Goal: Task Accomplishment & Management: Manage account settings

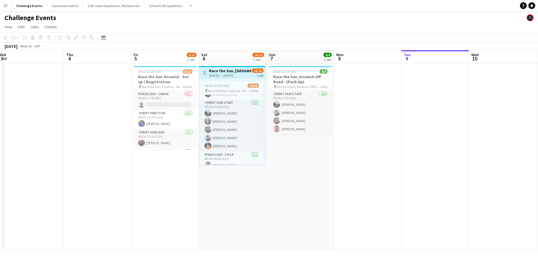
scroll to position [33, 0]
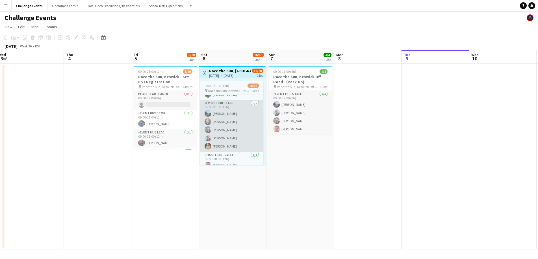
click at [217, 121] on app-card-role "Event Hub Staff [DATE] 06:00-21:00 (15h) [PERSON_NAME] [PERSON_NAME] [PERSON_NA…" at bounding box center [231, 126] width 63 height 52
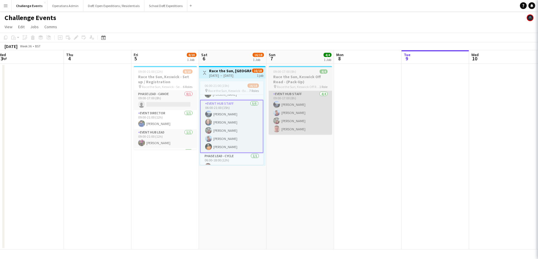
scroll to position [0, 206]
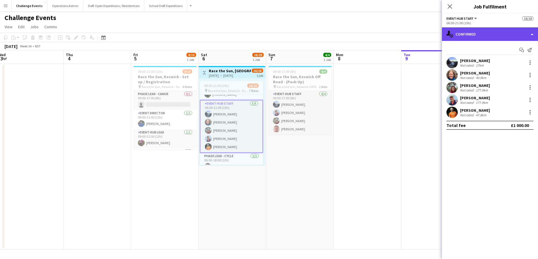
click at [404, 31] on div "single-neutral-actions-check-2 Confirmed" at bounding box center [490, 34] width 96 height 14
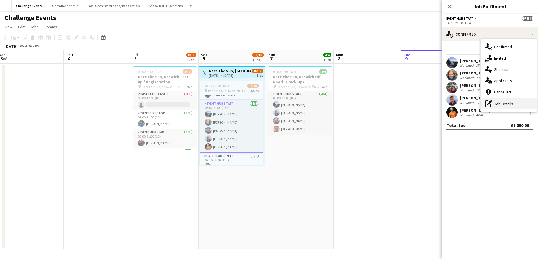
click at [404, 101] on div "pen-write Job Details" at bounding box center [508, 103] width 56 height 11
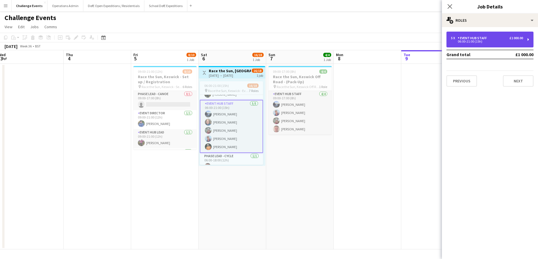
click at [404, 32] on div "5 x Event Hub Staff £1 000.00 06:00-21:00 (15h)" at bounding box center [489, 40] width 87 height 16
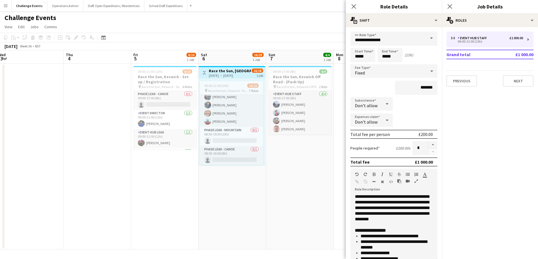
scroll to position [156, 0]
drag, startPoint x: 219, startPoint y: 105, endPoint x: 222, endPoint y: 104, distance: 3.2
click at [218, 105] on app-card-role "Marshal - Cycle [DATE] 06:30-19:00 (12h30m) [PERSON_NAME] [PERSON_NAME] North N…" at bounding box center [231, 88] width 63 height 77
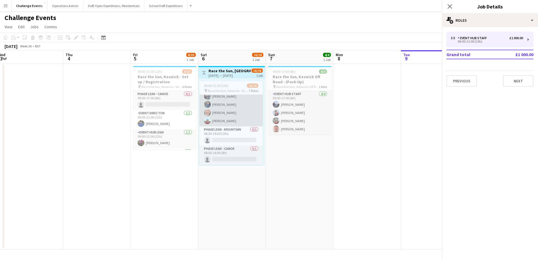
scroll to position [155, 0]
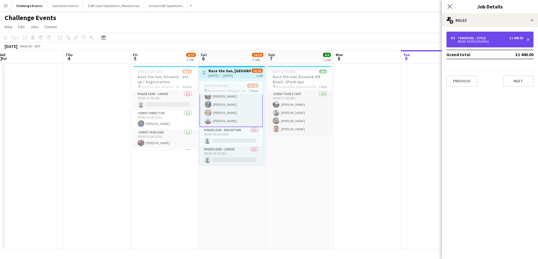
click at [404, 36] on div "8 x Marshal - Cycle £1 440.00" at bounding box center [487, 38] width 72 height 4
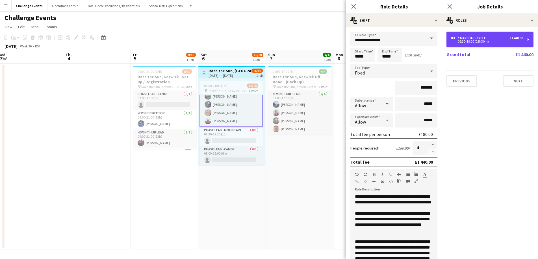
scroll to position [156, 0]
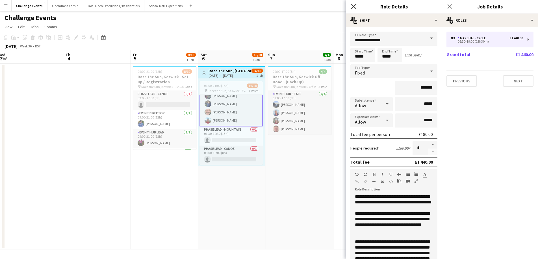
click at [351, 6] on icon "Close pop-in" at bounding box center [353, 6] width 5 height 5
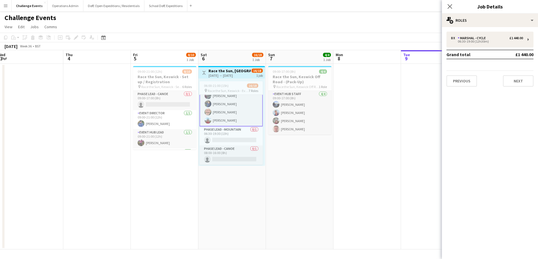
drag, startPoint x: 451, startPoint y: 5, endPoint x: 440, endPoint y: 12, distance: 12.4
click at [404, 5] on icon at bounding box center [449, 6] width 5 height 5
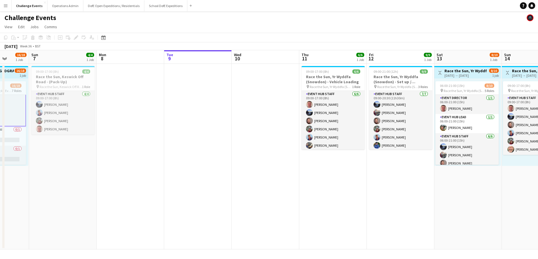
scroll to position [0, 196]
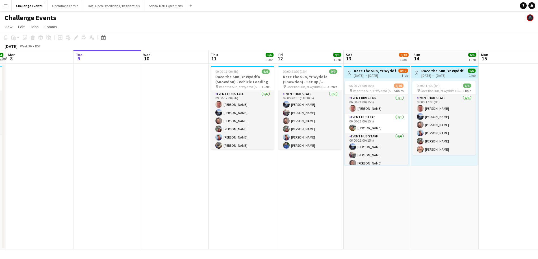
click at [242, 166] on app-date-cell "09:00-17:00 (8h) 6/6 Race the Sun, Yr Wyddfa (Snowdon) - Vehicle Loading pin Ra…" at bounding box center [241, 157] width 67 height 186
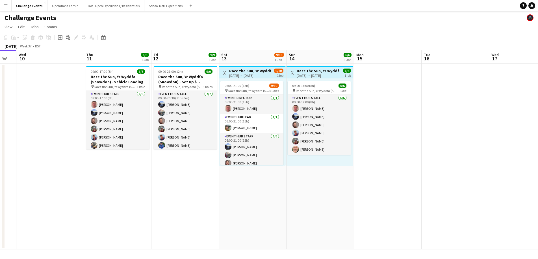
scroll to position [0, 185]
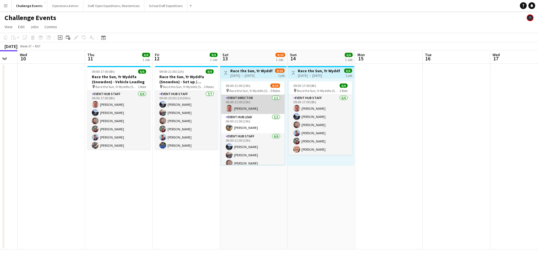
drag, startPoint x: 244, startPoint y: 105, endPoint x: 247, endPoint y: 107, distance: 3.8
click at [244, 105] on app-card-role "Event Director [DATE] 06:00-21:00 (15h) [PERSON_NAME]" at bounding box center [252, 104] width 63 height 19
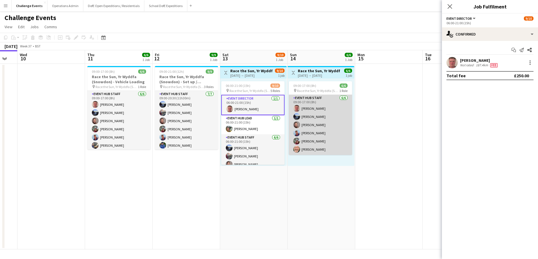
click at [315, 110] on app-card-role "Event Hub Staff [DATE] 09:00-17:00 (8h) [PERSON_NAME] [PERSON_NAME] [PERSON_NAM…" at bounding box center [320, 125] width 63 height 60
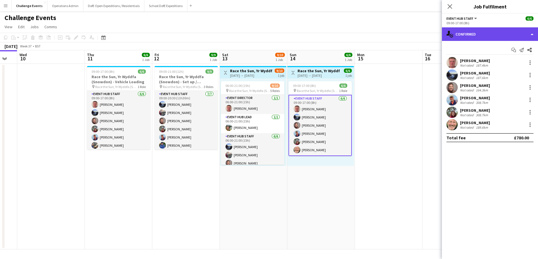
click at [404, 36] on div "single-neutral-actions-check-2 Confirmed" at bounding box center [490, 34] width 96 height 14
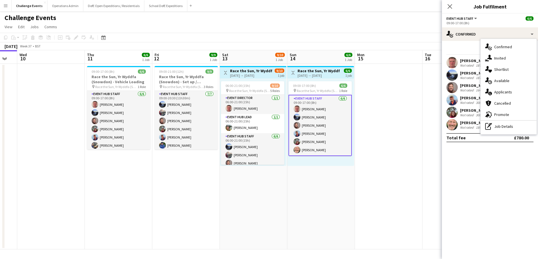
click at [404, 123] on div "pen-write Job Details" at bounding box center [508, 126] width 56 height 11
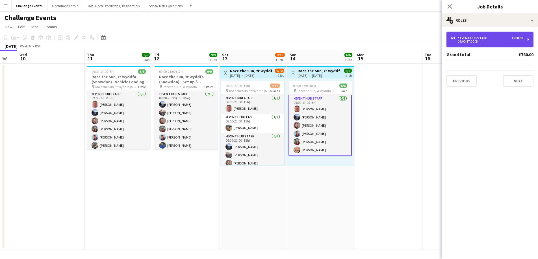
click at [404, 42] on div "09:00-17:00 (8h)" at bounding box center [487, 41] width 72 height 3
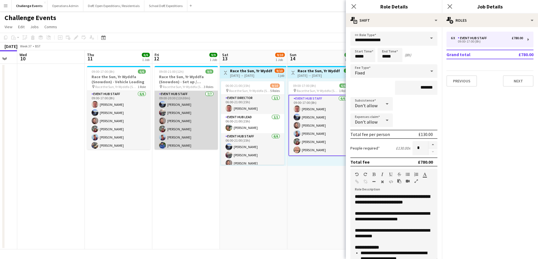
click at [189, 114] on app-card-role "Event Hub Staff [DATE] 09:00-20:30 (11h30m) [PERSON_NAME] [PERSON_NAME] [PERSON…" at bounding box center [185, 125] width 63 height 68
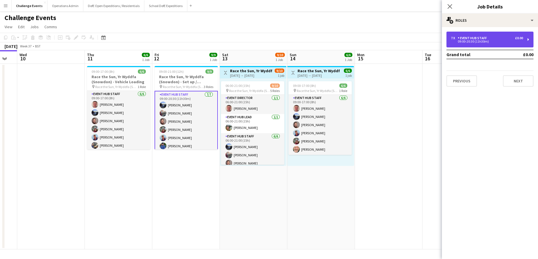
click at [404, 42] on div "09:00-20:30 (11h30m)" at bounding box center [487, 41] width 72 height 3
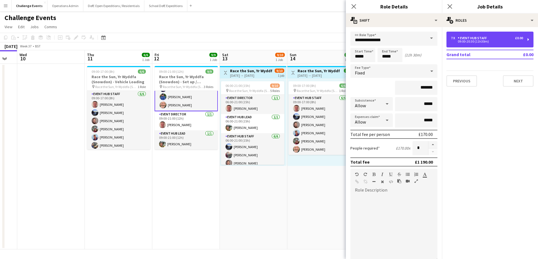
scroll to position [49, 0]
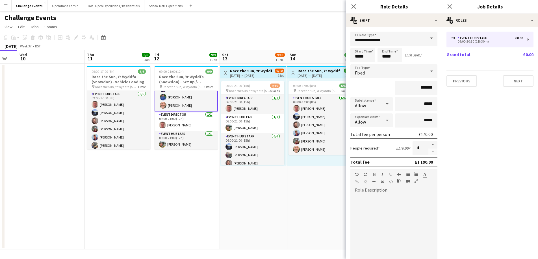
click at [179, 164] on app-date-cell "09:00-21:00 (12h) 9/9 Race the Sun, Yr Wyddfa (Snowdon) - Set up / Registration…" at bounding box center [185, 157] width 67 height 186
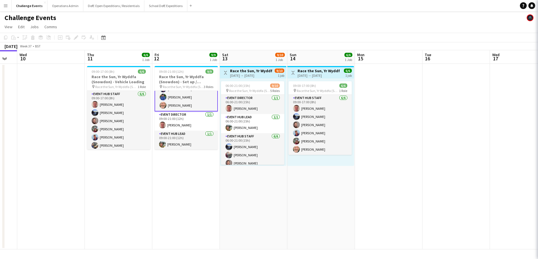
scroll to position [48, 0]
